Goal: Find specific page/section: Find specific page/section

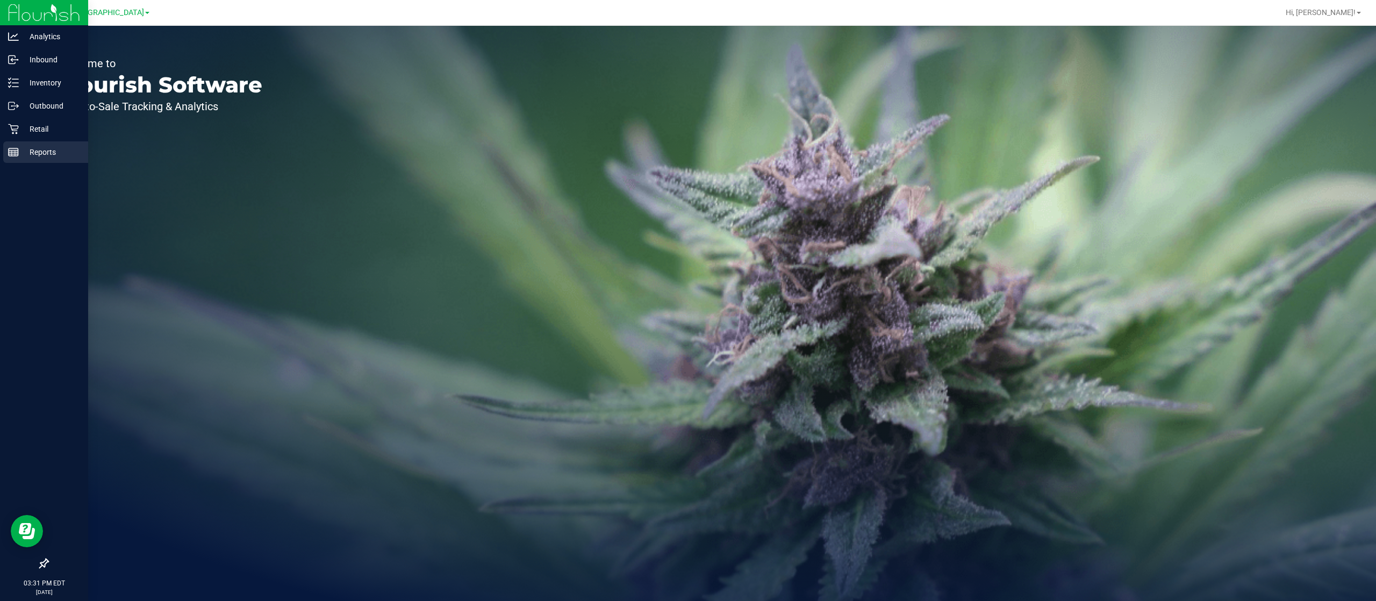
click at [31, 152] on p "Reports" at bounding box center [51, 152] width 65 height 13
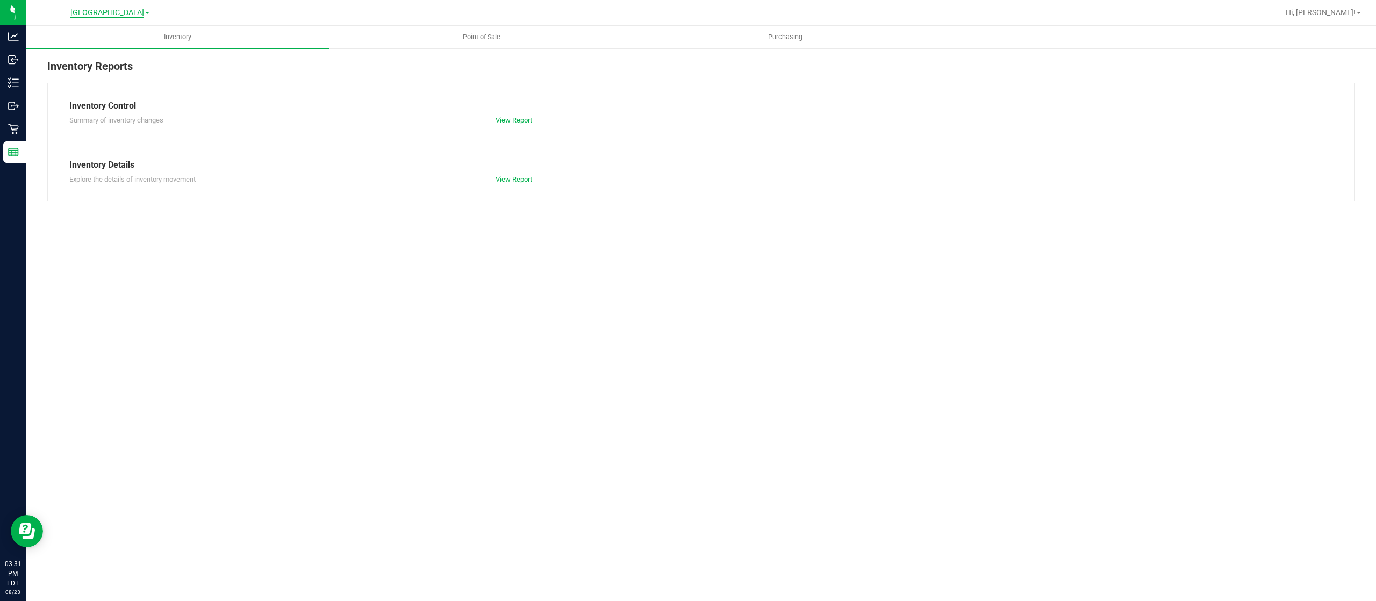
click at [126, 10] on span "[GEOGRAPHIC_DATA]" at bounding box center [107, 13] width 74 height 10
click at [89, 51] on link "Port Orange WC" at bounding box center [109, 52] width 157 height 15
click at [619, 329] on div "Inventory Point of Sale Purchasing Inventory Reports Inventory Control Summary …" at bounding box center [701, 313] width 1351 height 575
click at [503, 382] on div "Inventory Point of Sale Purchasing Inventory Reports Inventory Control Summary …" at bounding box center [701, 313] width 1351 height 575
click at [220, 312] on div "Inventory Point of Sale Purchasing Inventory Reports Inventory Control Summary …" at bounding box center [701, 313] width 1351 height 575
